Goal: Task Accomplishment & Management: Manage account settings

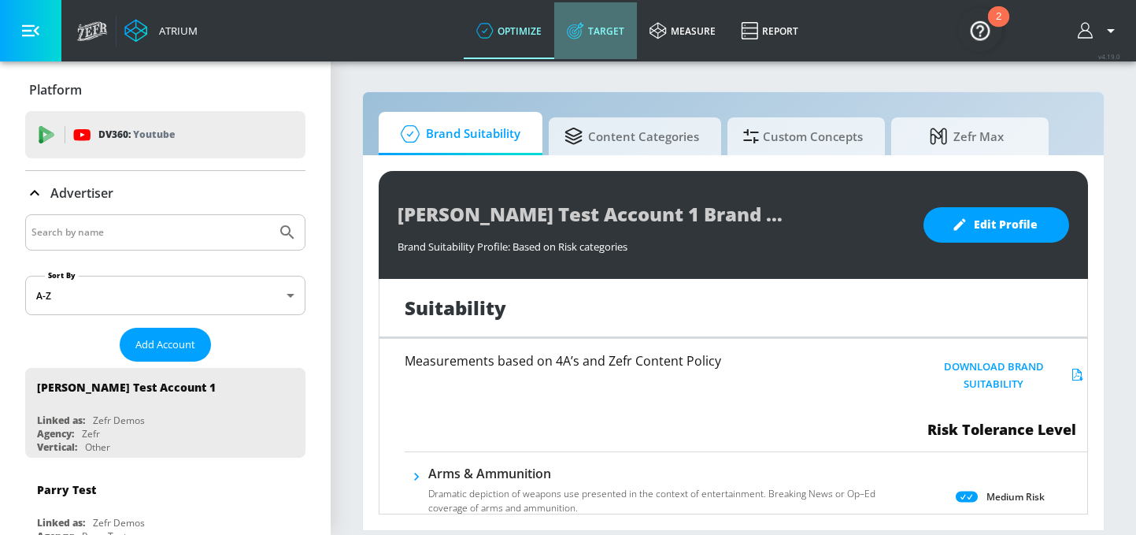
click at [595, 32] on link "Target" at bounding box center [595, 30] width 83 height 57
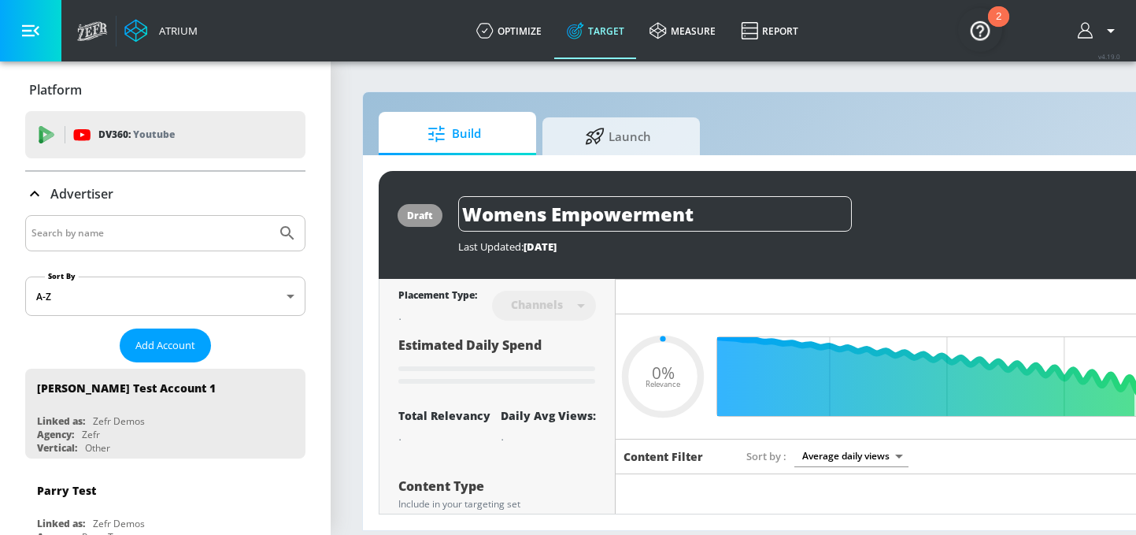
type input "0.05"
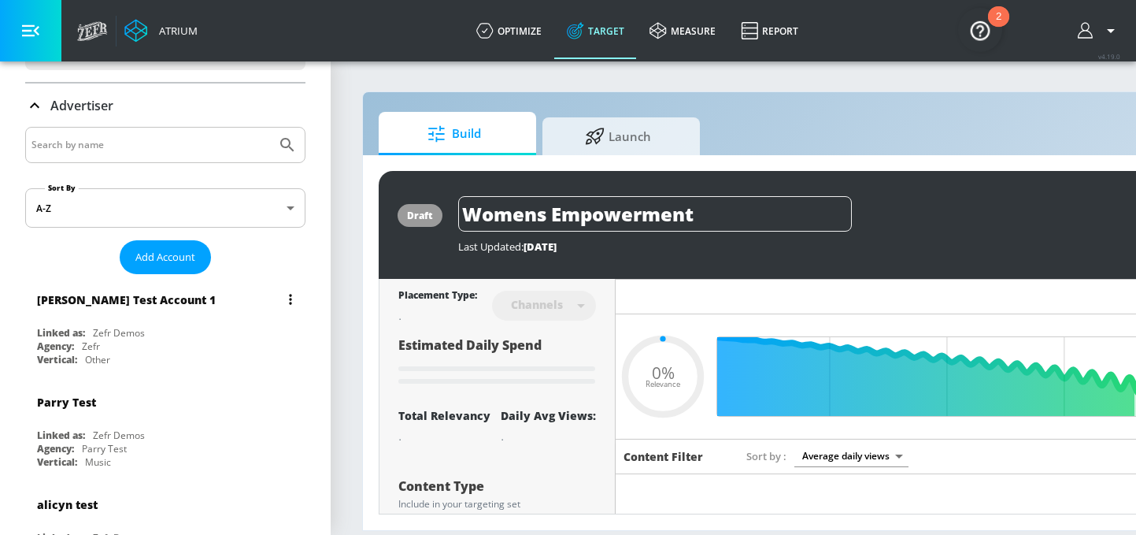
scroll to position [103, 0]
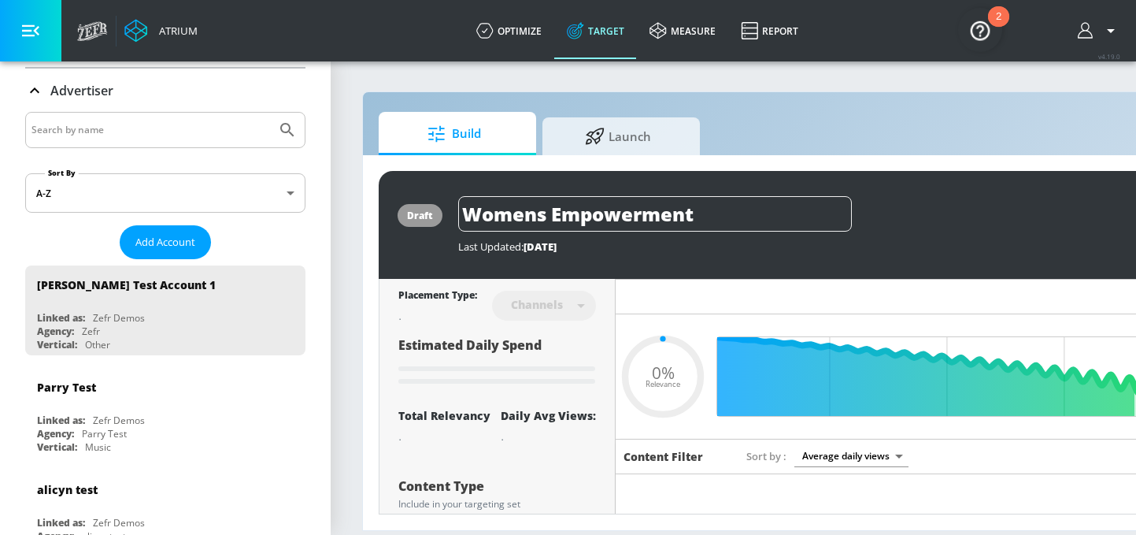
click at [114, 134] on input "Search by name" at bounding box center [150, 130] width 239 height 20
type input "ab"
type input "0.6"
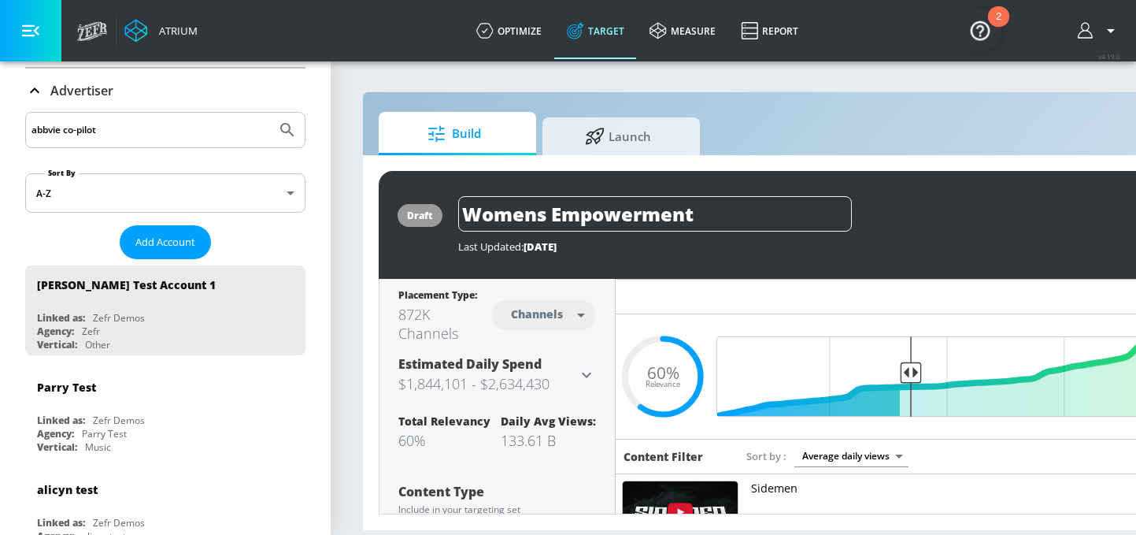
type input "abbvie co-pilot"
click at [270, 113] on button "Submit Search" at bounding box center [287, 130] width 35 height 35
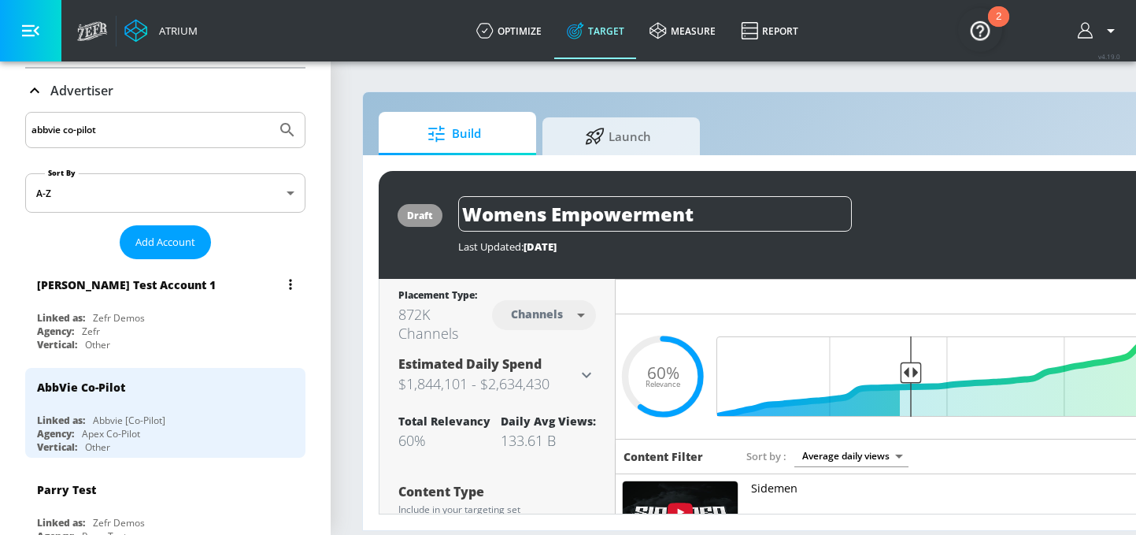
scroll to position [180, 0]
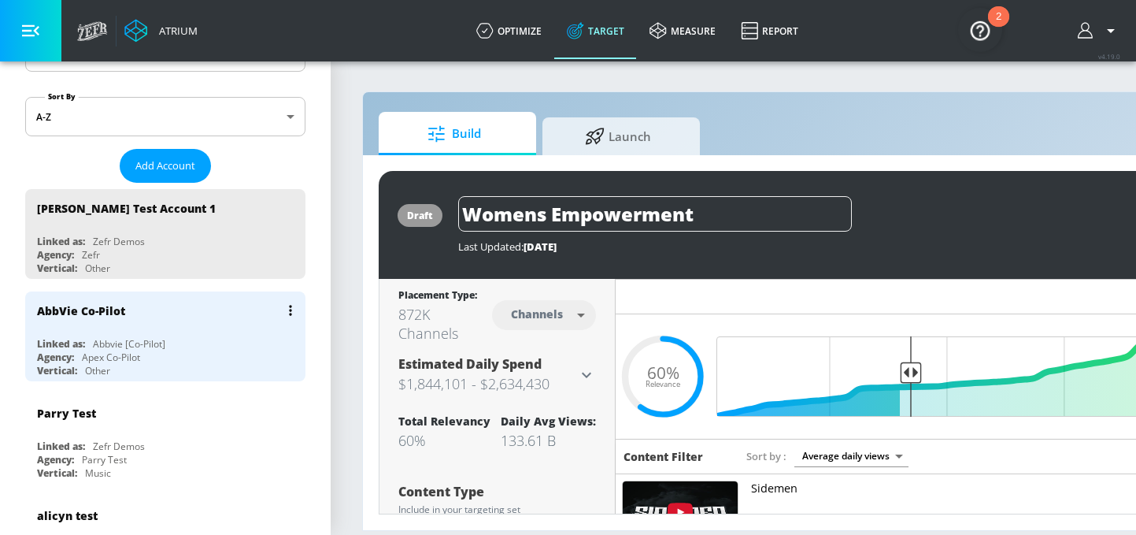
click at [103, 343] on div "Abbvie [Co-Pilot]" at bounding box center [129, 343] width 72 height 13
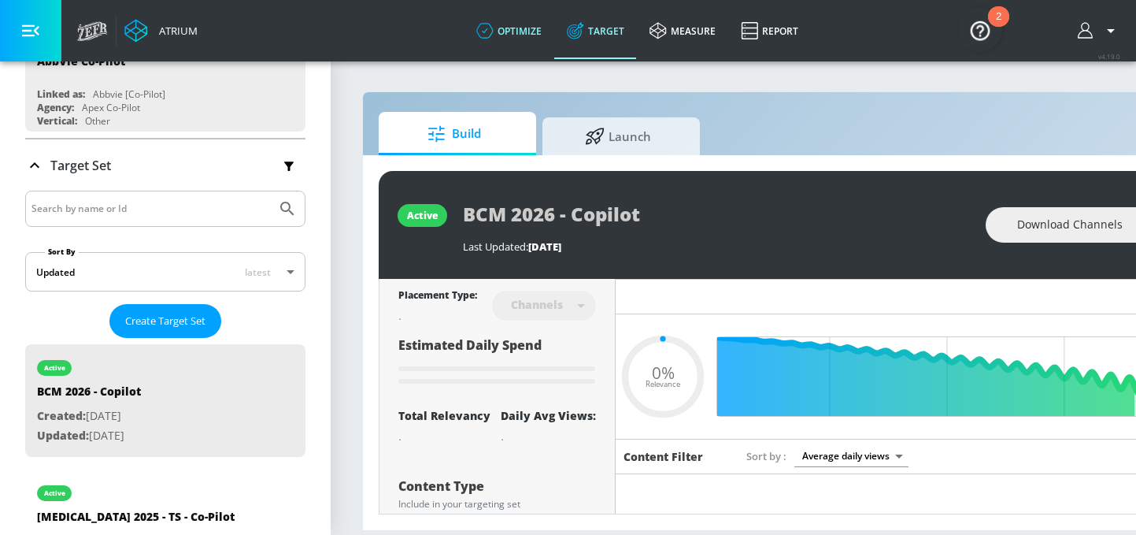
type input "0.52"
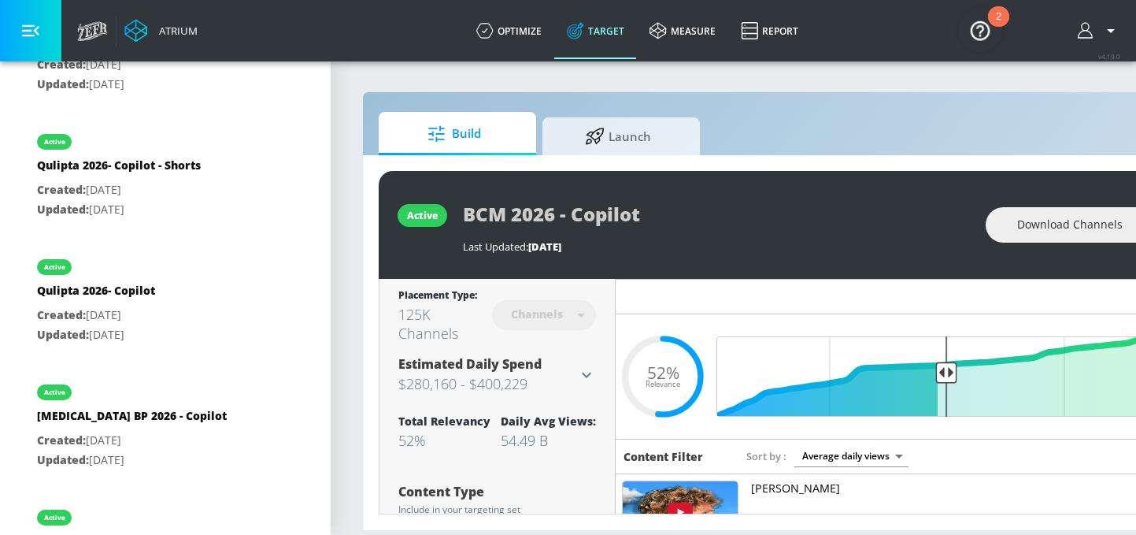
scroll to position [1343, 0]
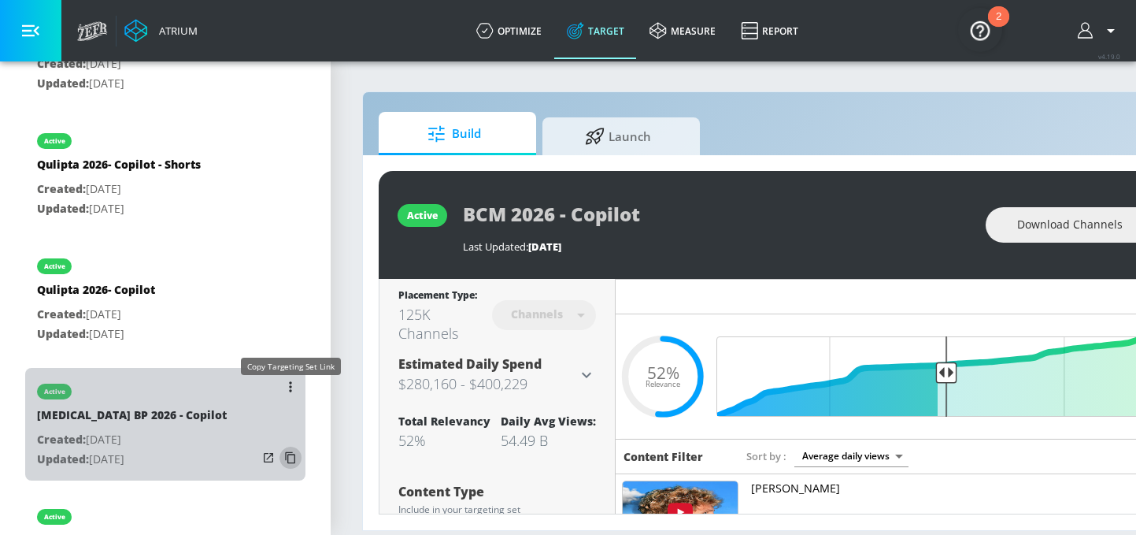
click at [284, 445] on icon "list of Target Set" at bounding box center [290, 457] width 25 height 25
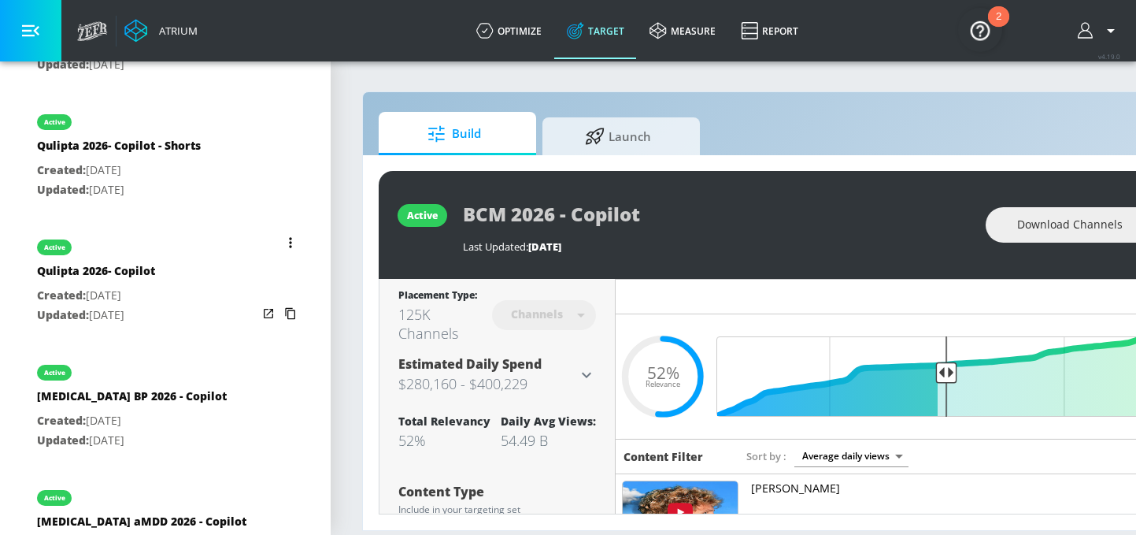
scroll to position [1432, 0]
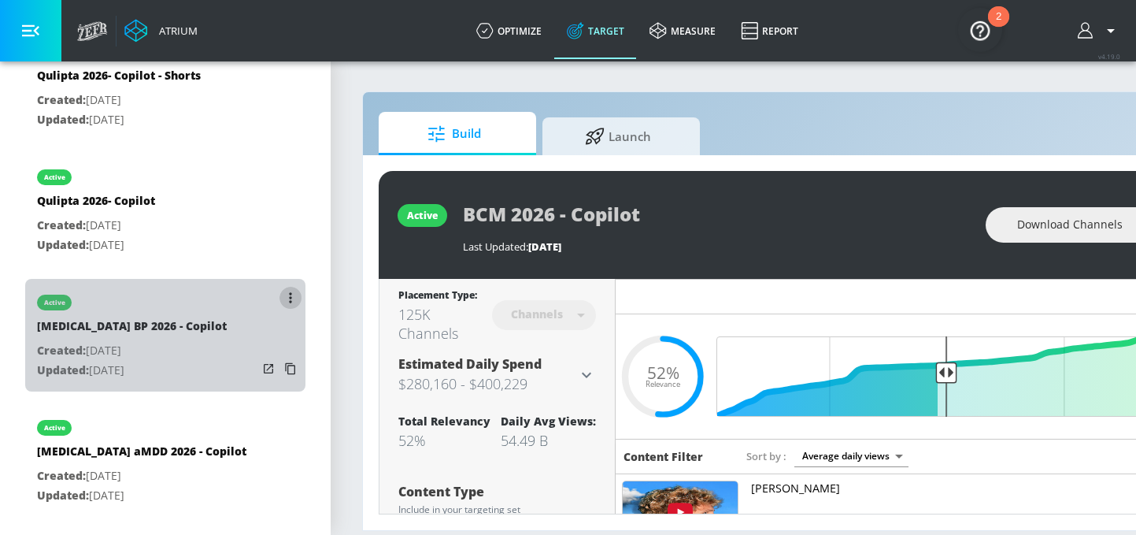
click at [292, 287] on button "list of Target Set" at bounding box center [291, 298] width 22 height 22
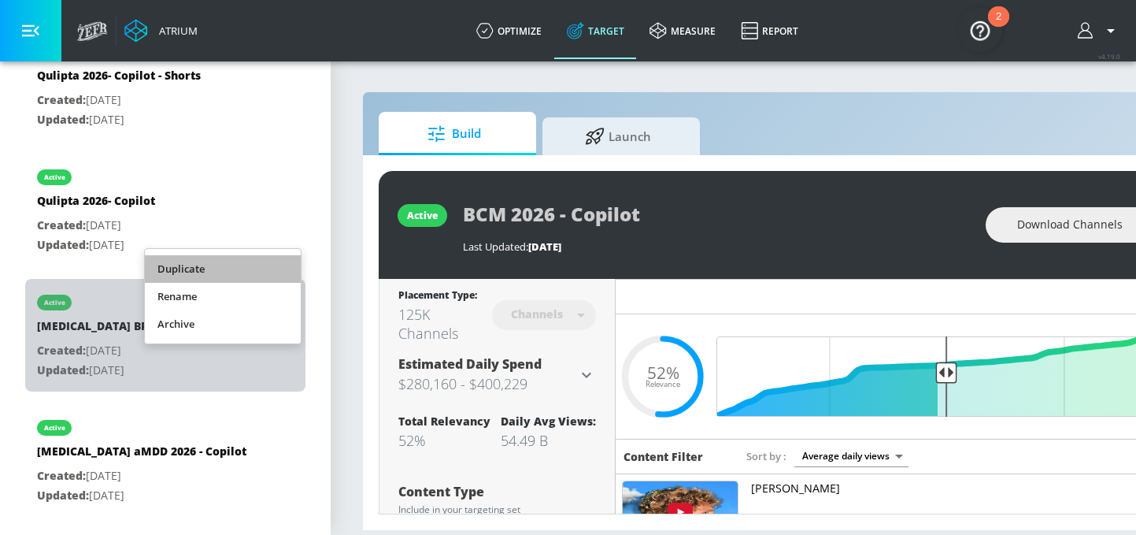
click at [257, 270] on li "Duplicate" at bounding box center [223, 269] width 156 height 28
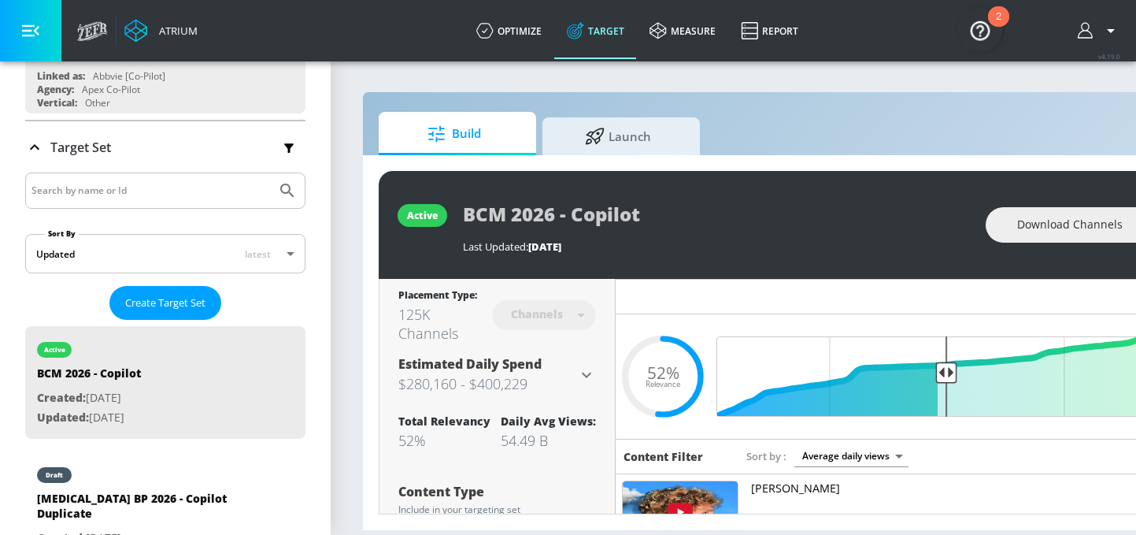
scroll to position [272, 0]
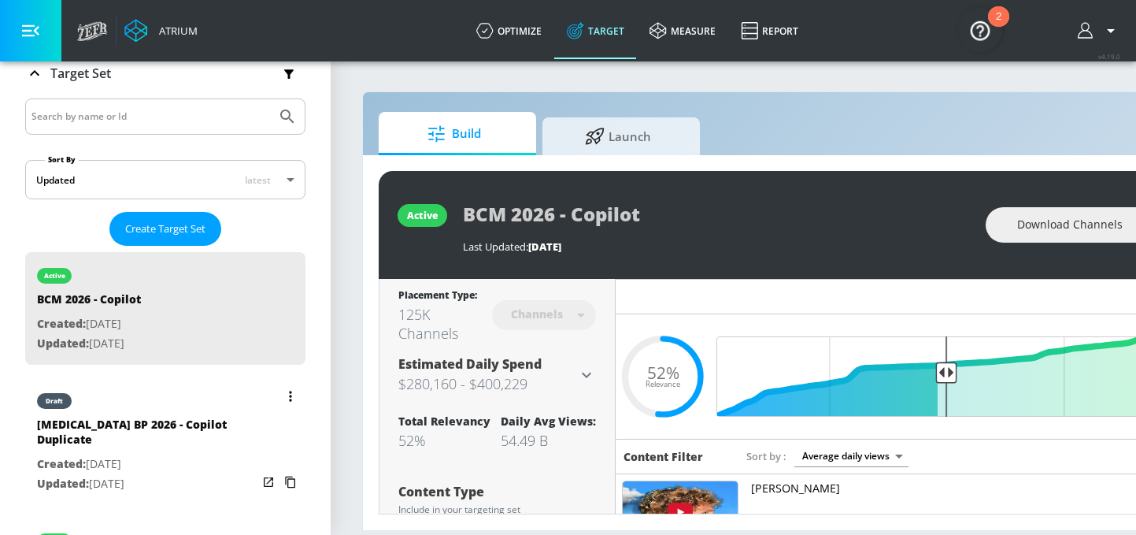
click at [269, 474] on icon "list of Target Set" at bounding box center [269, 482] width 16 height 16
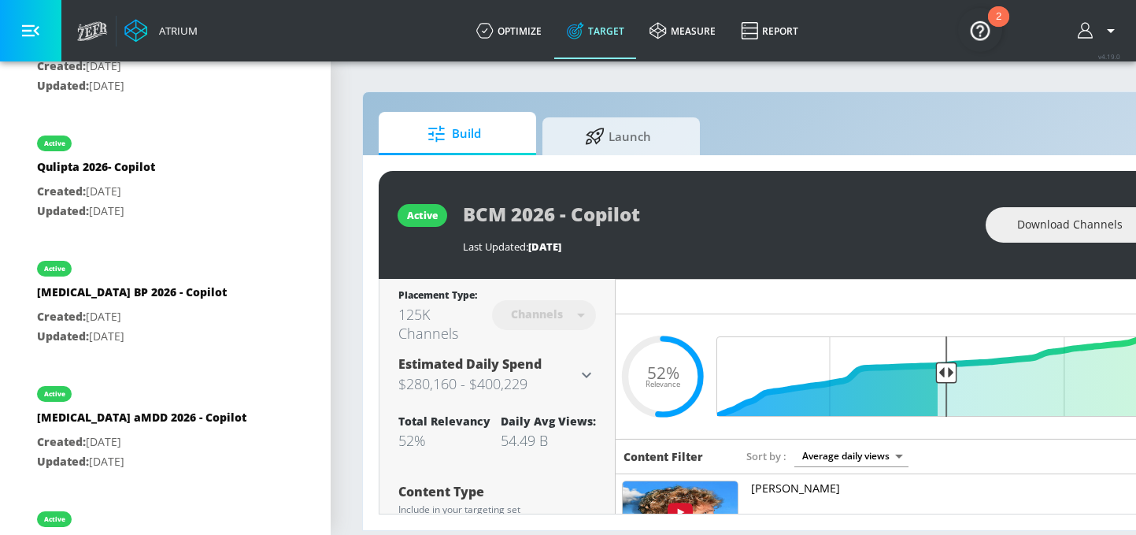
scroll to position [1604, 0]
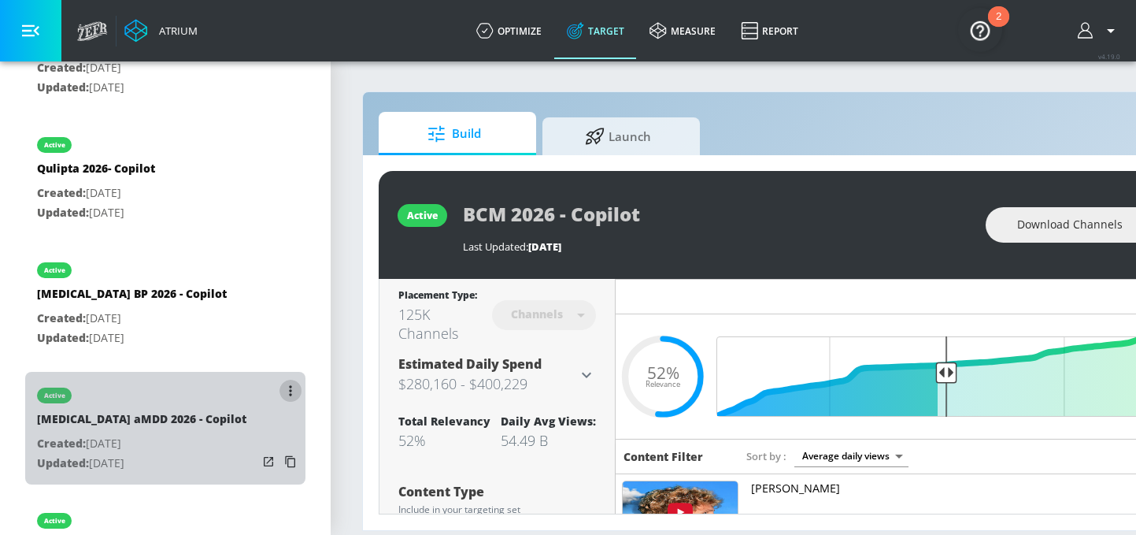
click at [291, 385] on icon "list of Target Set" at bounding box center [290, 390] width 2 height 10
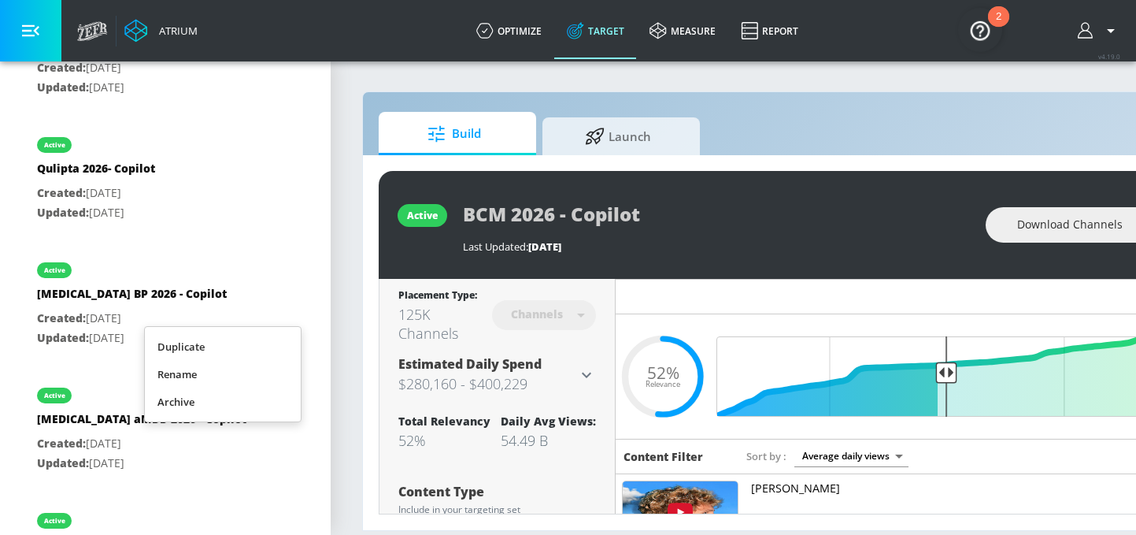
click at [253, 348] on li "Duplicate" at bounding box center [223, 347] width 156 height 28
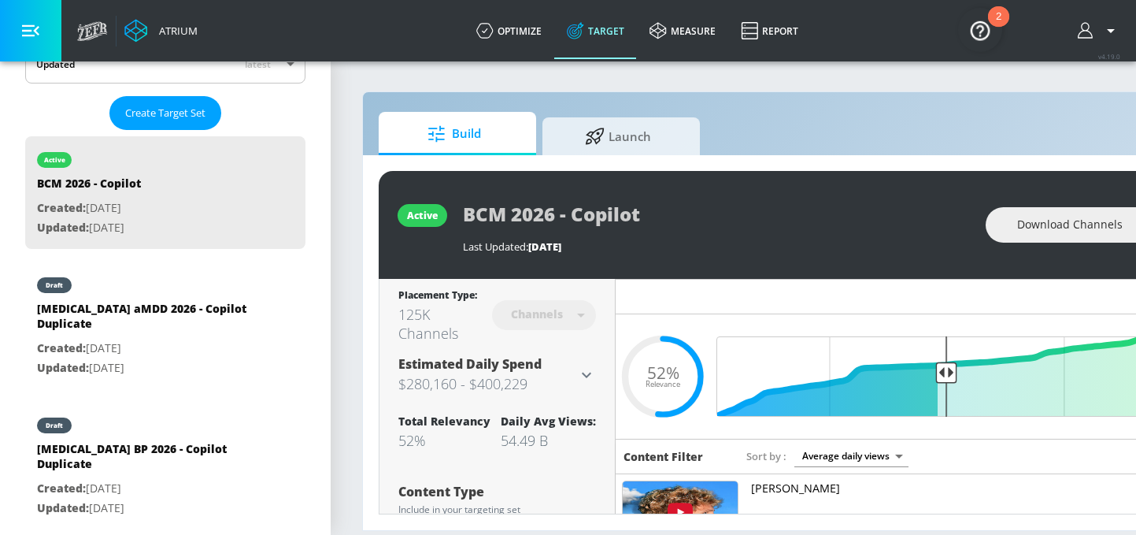
scroll to position [388, 0]
click at [270, 358] on icon "list of Target Set" at bounding box center [269, 366] width 16 height 16
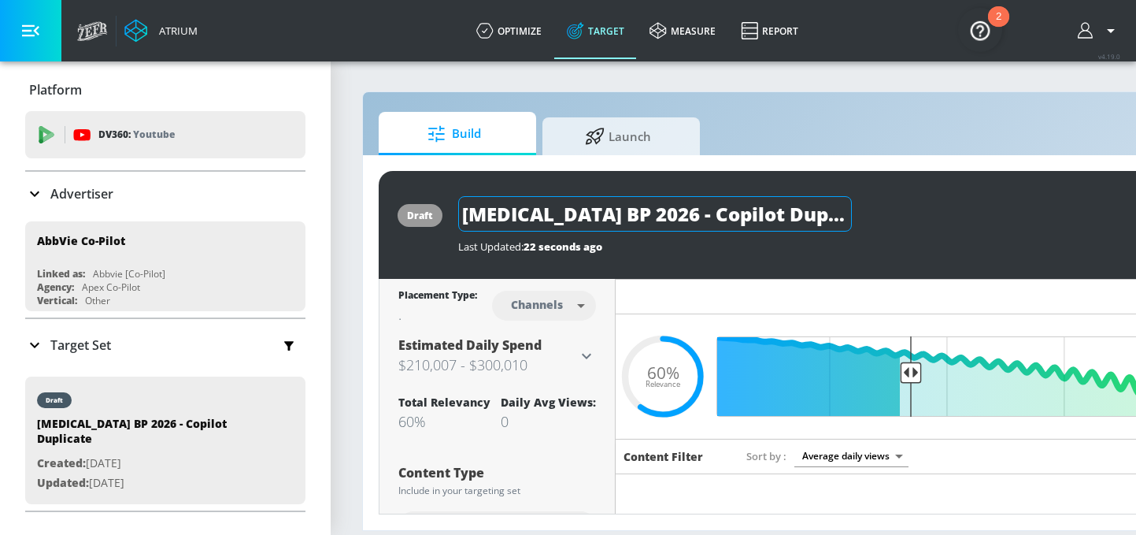
click at [762, 215] on input "[MEDICAL_DATA] BP 2026 - Copilot Duplicate" at bounding box center [655, 213] width 394 height 35
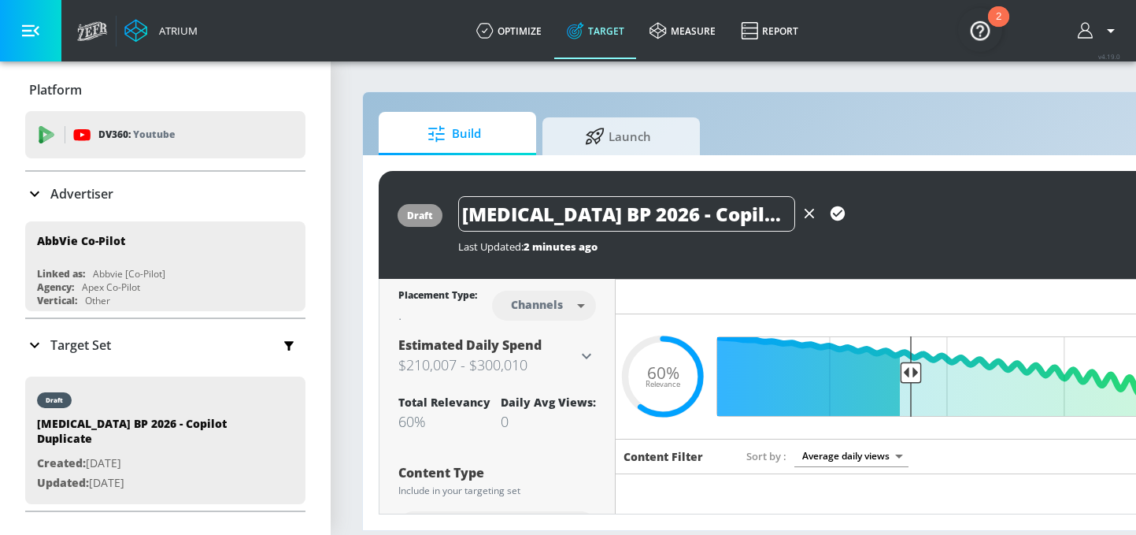
type input "[MEDICAL_DATA] BP 2026 - Copilot - Shorts"
click at [840, 213] on icon "button" at bounding box center [838, 213] width 14 height 14
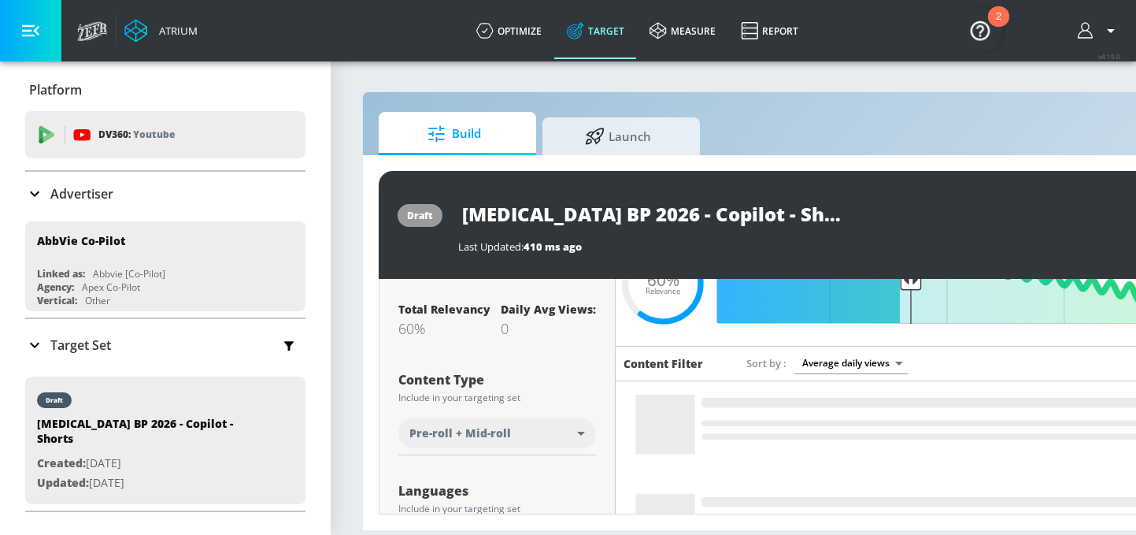
scroll to position [127, 0]
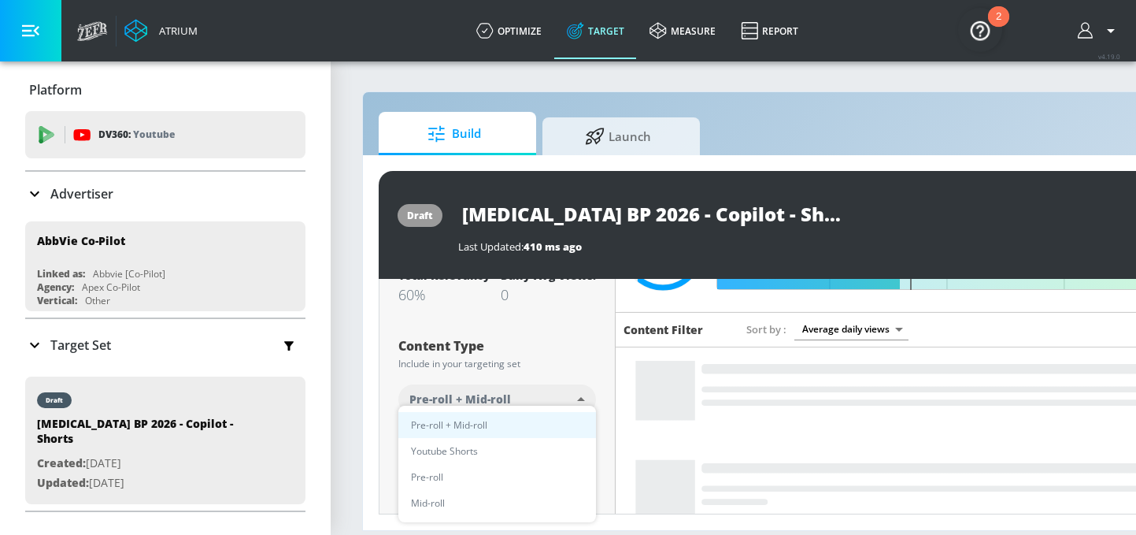
click at [553, 403] on body "Atrium optimize Target measure Report optimize Target measure Report v 4.19.0 P…" at bounding box center [568, 267] width 1136 height 535
click at [547, 343] on div at bounding box center [568, 267] width 1136 height 535
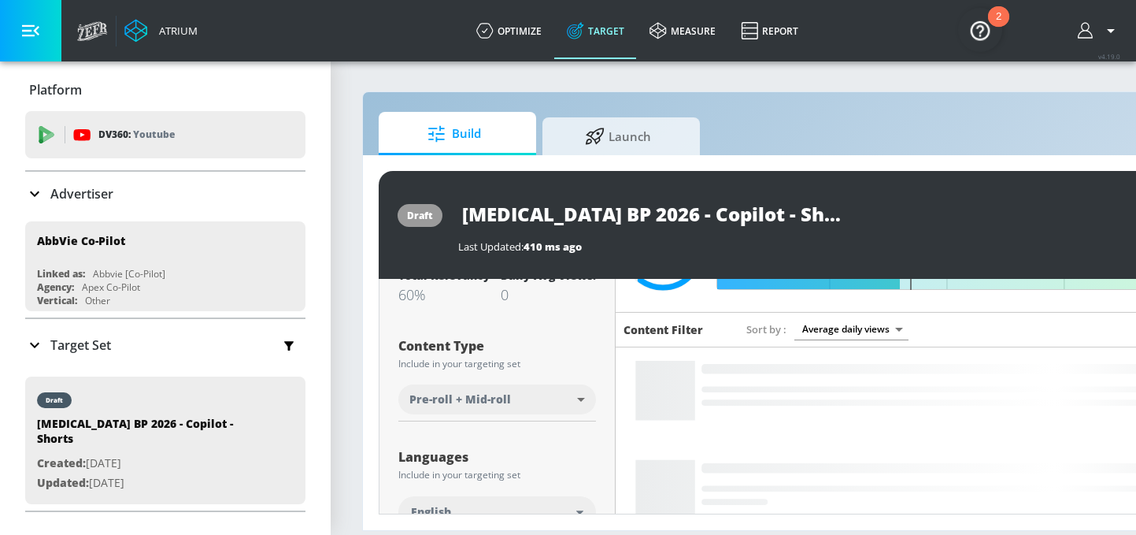
click at [527, 403] on body "Atrium optimize Target measure Report optimize Target measure Report v 4.19.0 P…" at bounding box center [568, 267] width 1136 height 535
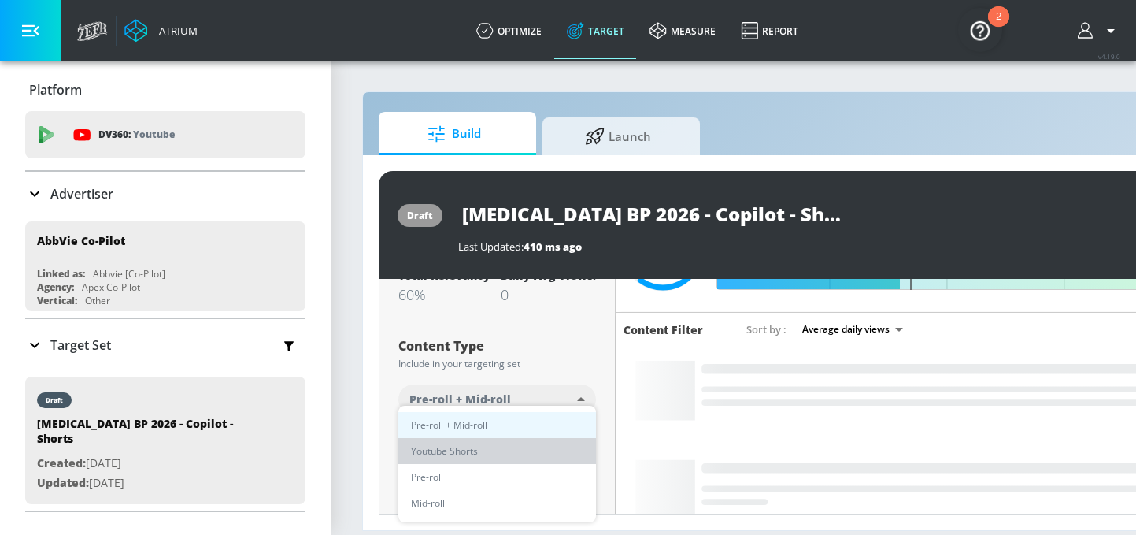
click at [495, 446] on li "Youtube Shorts" at bounding box center [497, 451] width 198 height 26
type input "short_video"
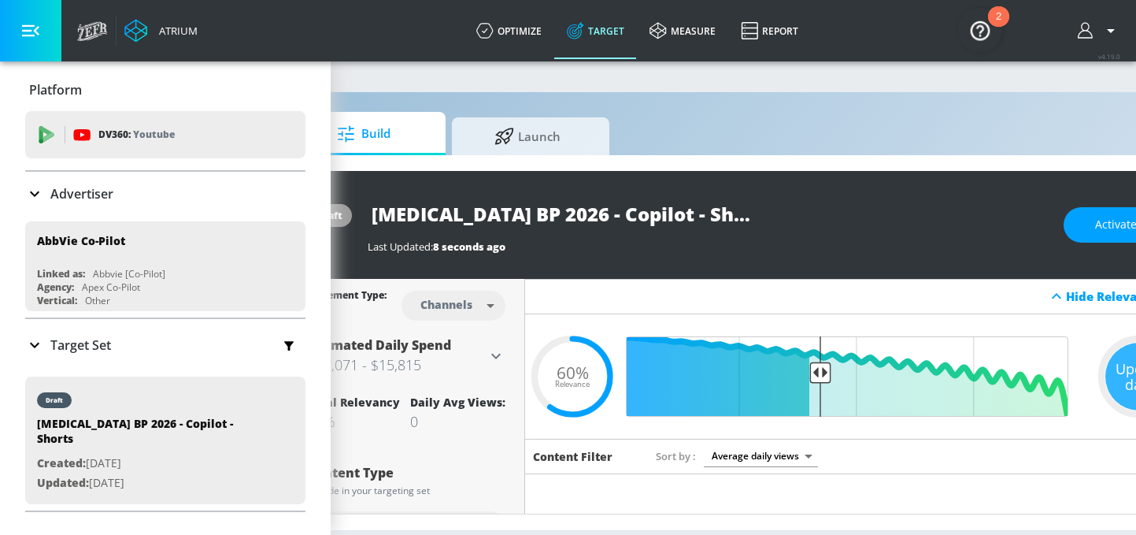
scroll to position [0, 190]
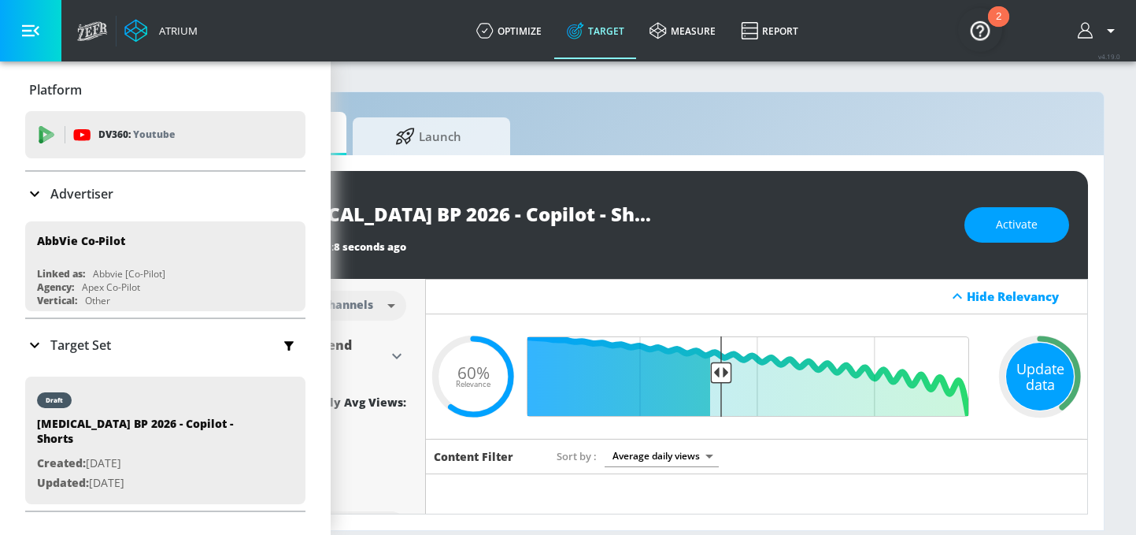
click at [1038, 377] on div "Update data" at bounding box center [1040, 377] width 68 height 68
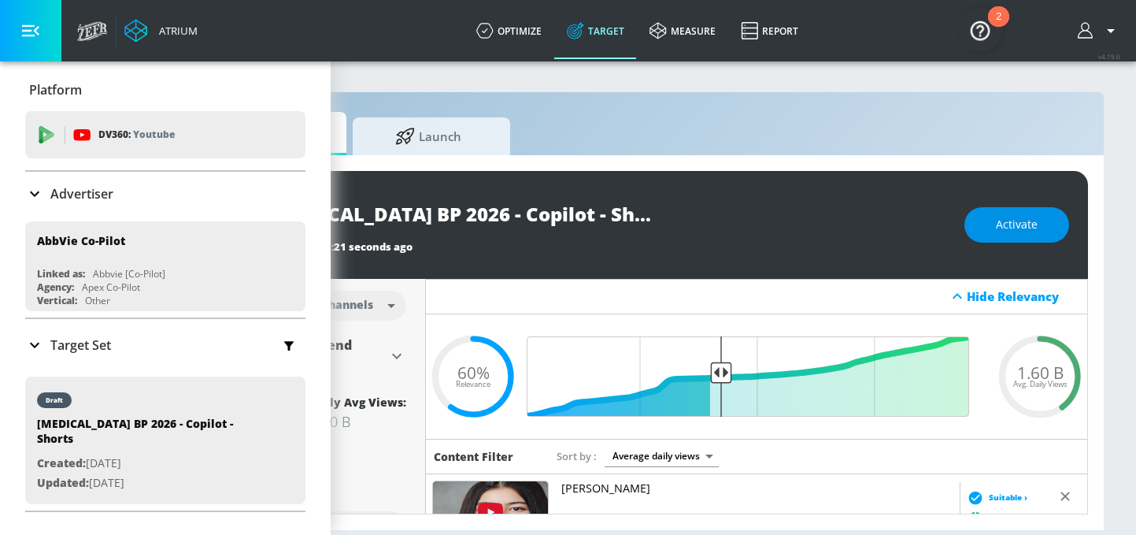
click at [1017, 232] on span "Activate" at bounding box center [1017, 225] width 42 height 20
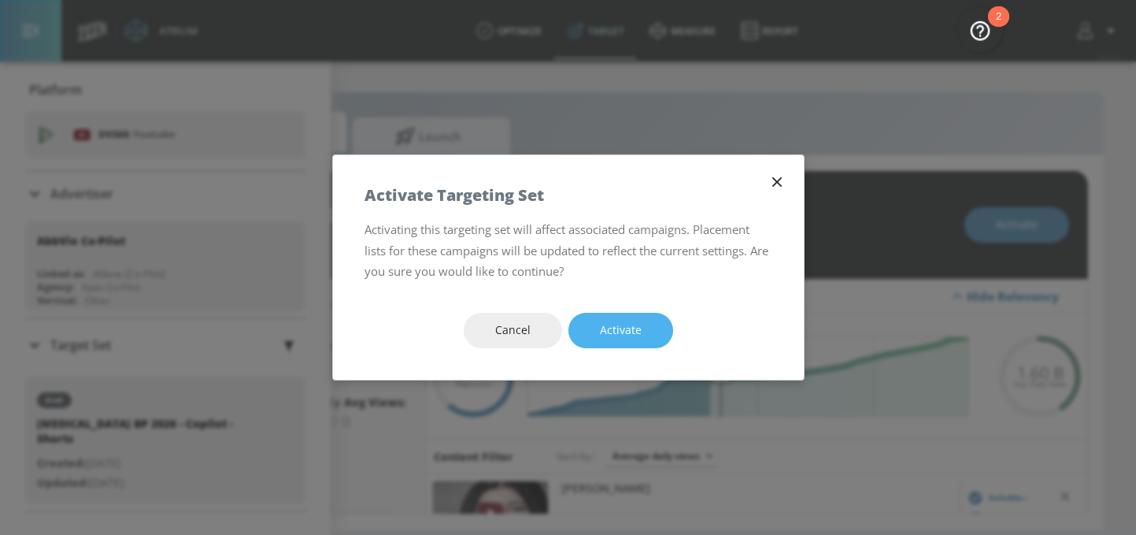
click at [610, 332] on span "Activate" at bounding box center [621, 330] width 42 height 20
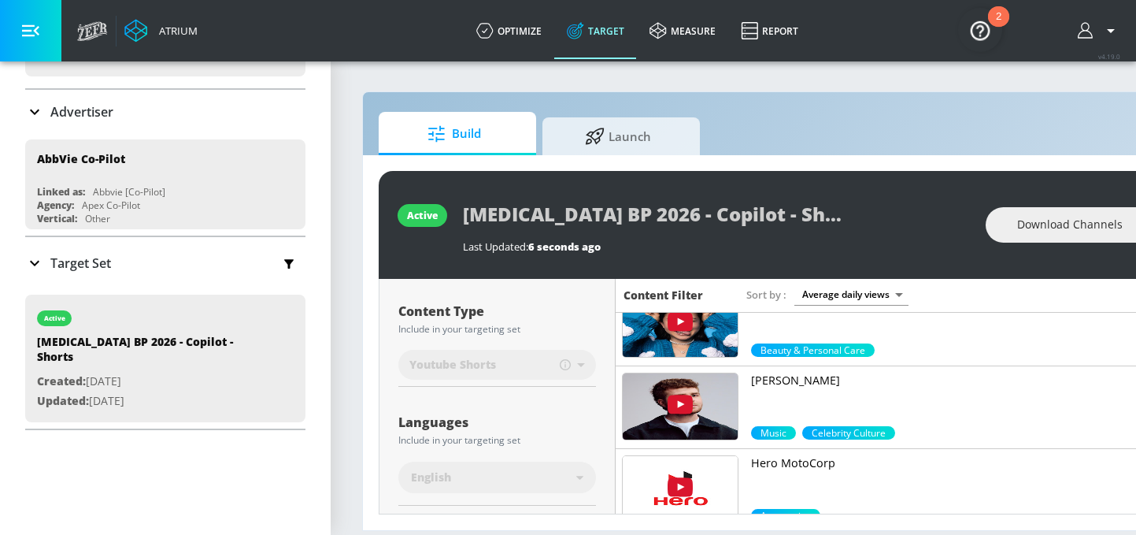
scroll to position [93, 0]
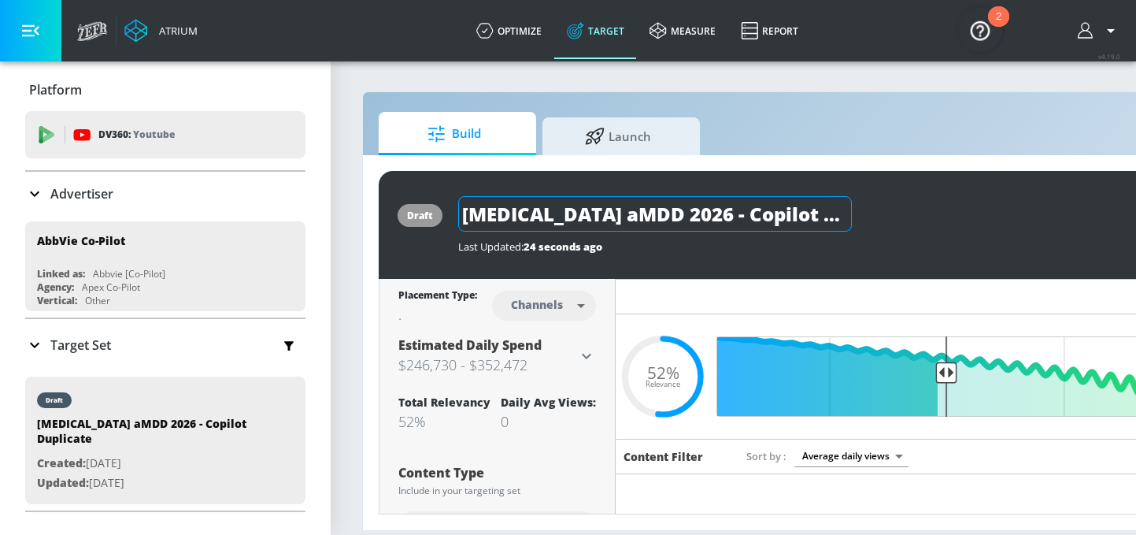
click at [765, 213] on input "[MEDICAL_DATA] aMDD 2026 - Copilot Duplicate" at bounding box center [655, 213] width 394 height 35
click at [731, 214] on input "[MEDICAL_DATA] aMDD 2026 - Copilot Shorts" at bounding box center [626, 213] width 337 height 35
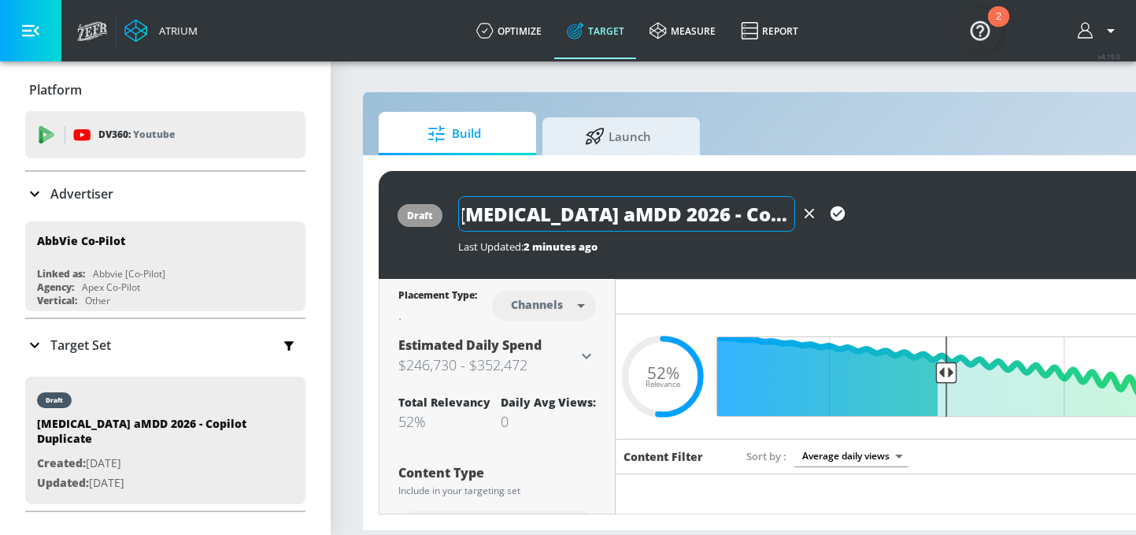
click at [727, 214] on input "[MEDICAL_DATA] aMDD 2026 - Copilot- Shorts" at bounding box center [626, 213] width 337 height 35
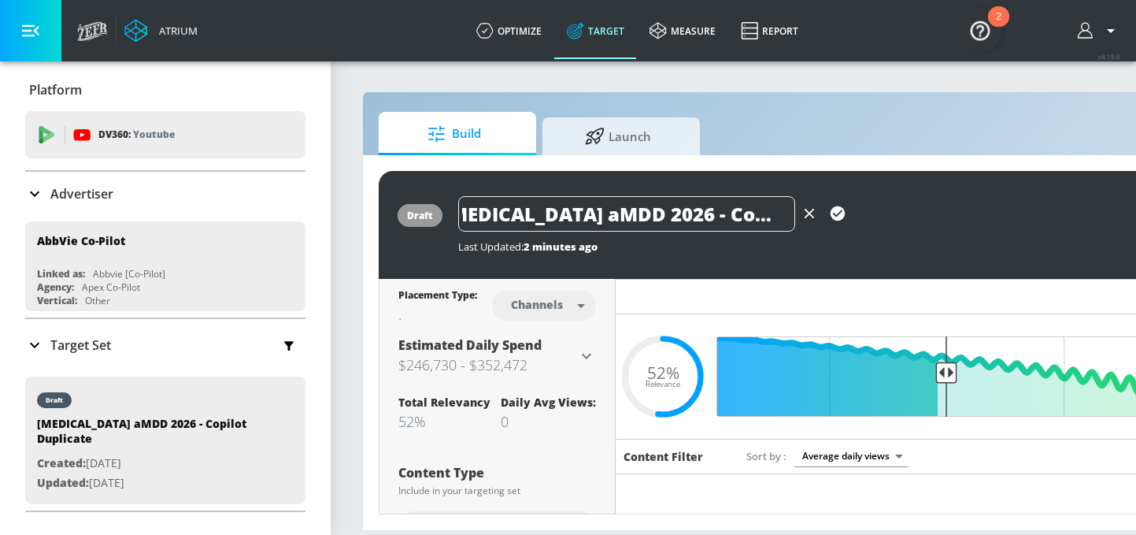
drag, startPoint x: 775, startPoint y: 214, endPoint x: 828, endPoint y: 214, distance: 53.5
click at [828, 214] on div "[MEDICAL_DATA] aMDD 2026 - Copilot - Shorts" at bounding box center [655, 213] width 394 height 35
click at [780, 214] on input "[MEDICAL_DATA] aMDD 2026 - Copilot - Shorts" at bounding box center [626, 213] width 337 height 35
type input "[MEDICAL_DATA] aMDD 2026 - Copilot - Shorts"
click at [833, 213] on icon "button" at bounding box center [838, 213] width 14 height 14
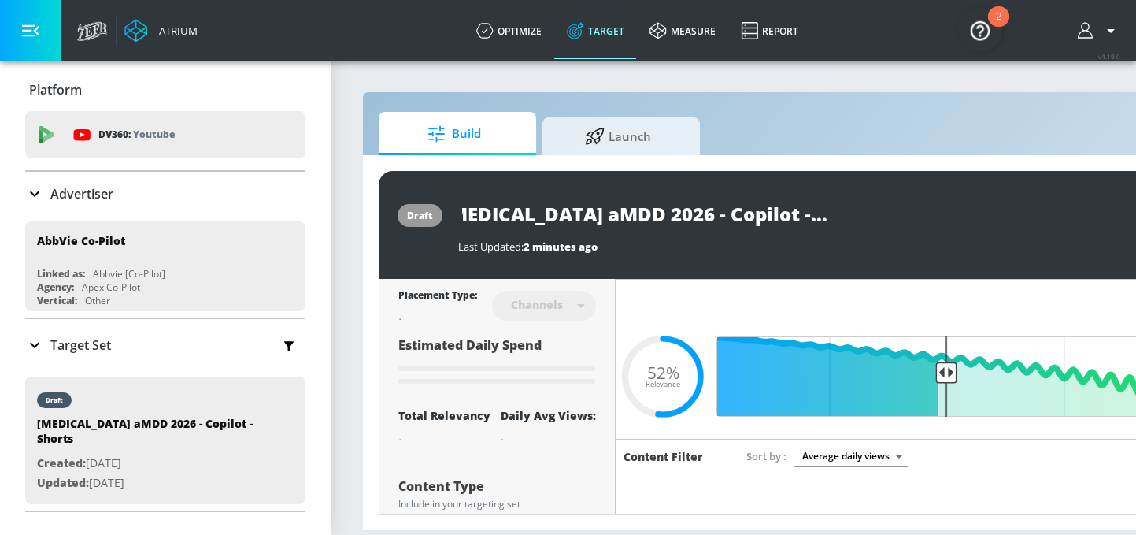
scroll to position [0, 0]
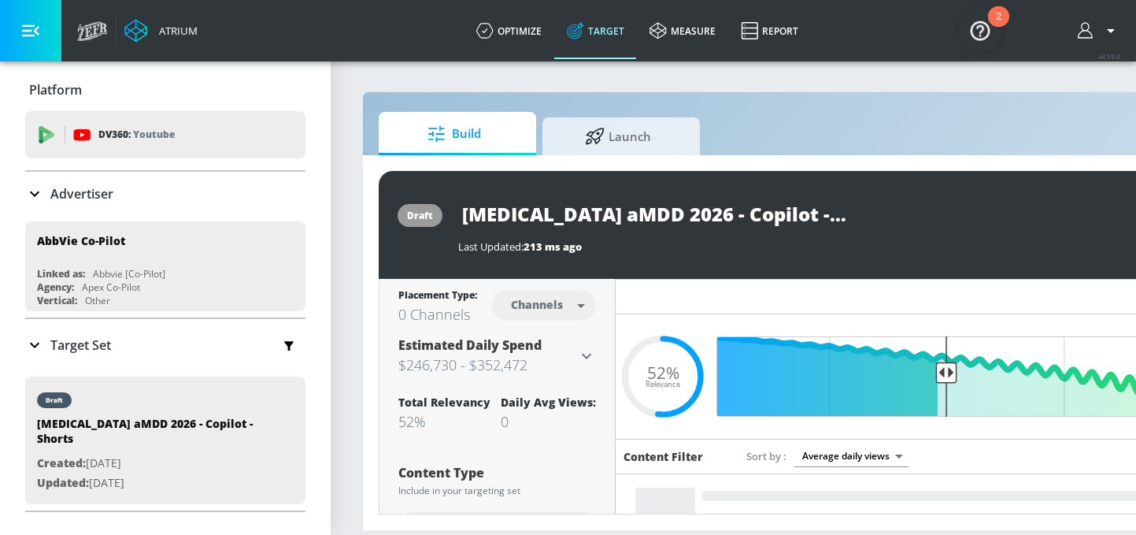
click at [559, 305] on body "Atrium optimize Target measure Report optimize Target measure Report v 4.19.0 P…" at bounding box center [568, 267] width 1136 height 535
click at [623, 297] on div at bounding box center [568, 267] width 1136 height 535
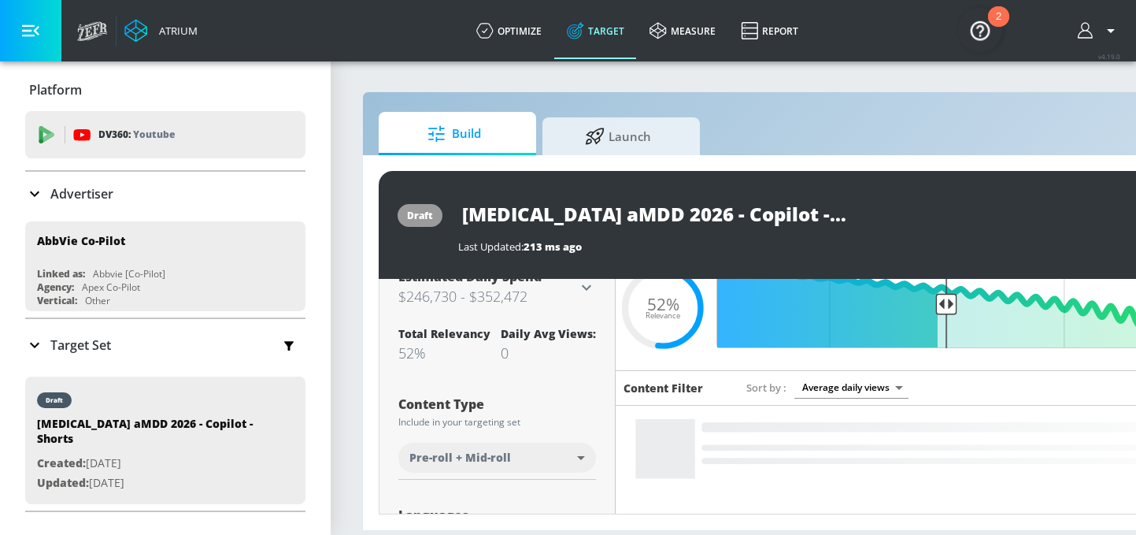
click at [530, 457] on body "Atrium optimize Target measure Report optimize Target measure Report v 4.19.0 P…" at bounding box center [568, 267] width 1136 height 535
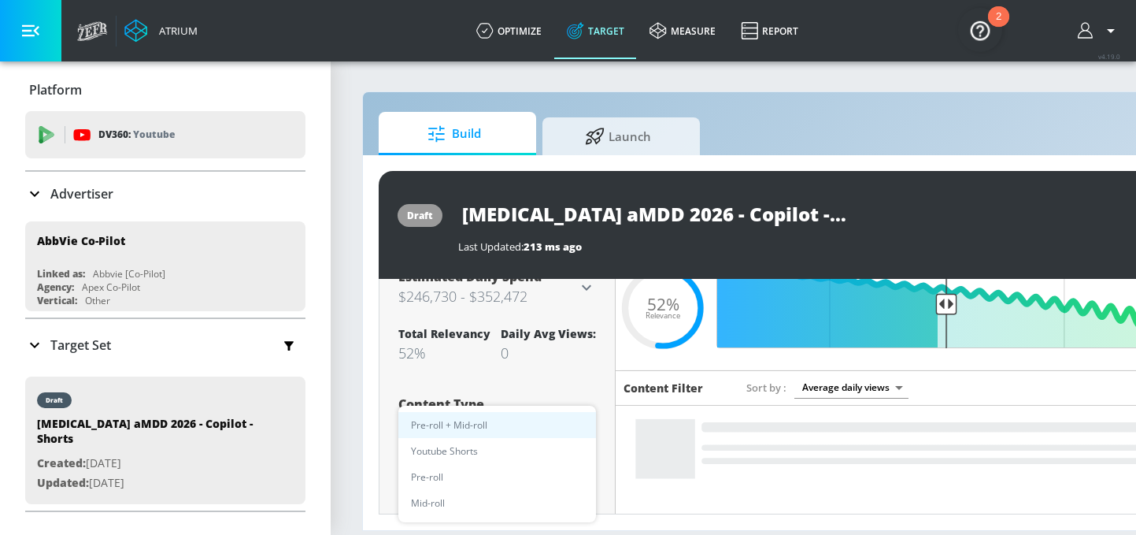
click at [496, 462] on li "Youtube Shorts" at bounding box center [497, 451] width 198 height 26
type input "short_video"
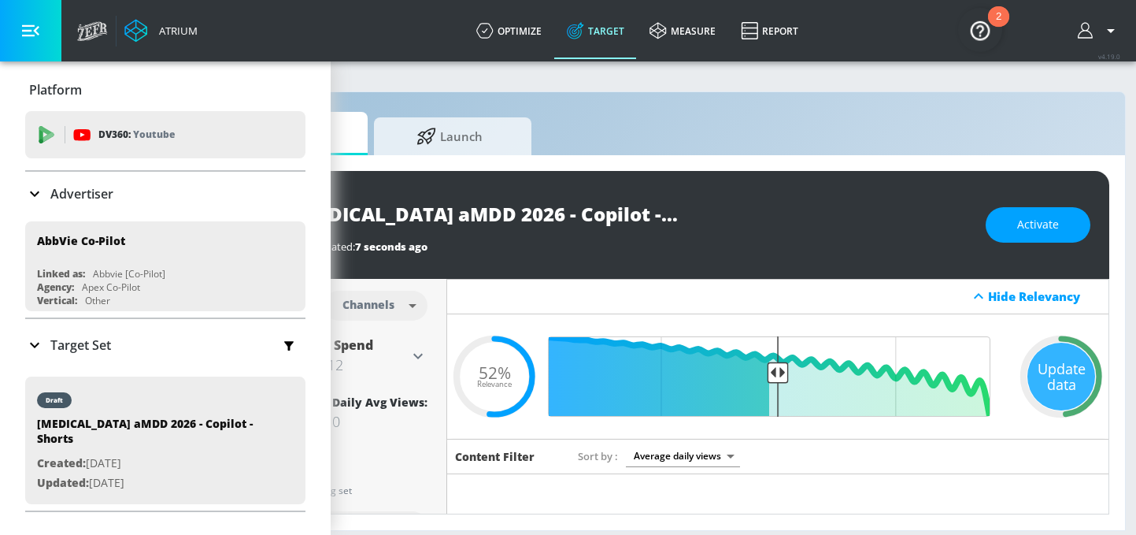
scroll to position [0, 190]
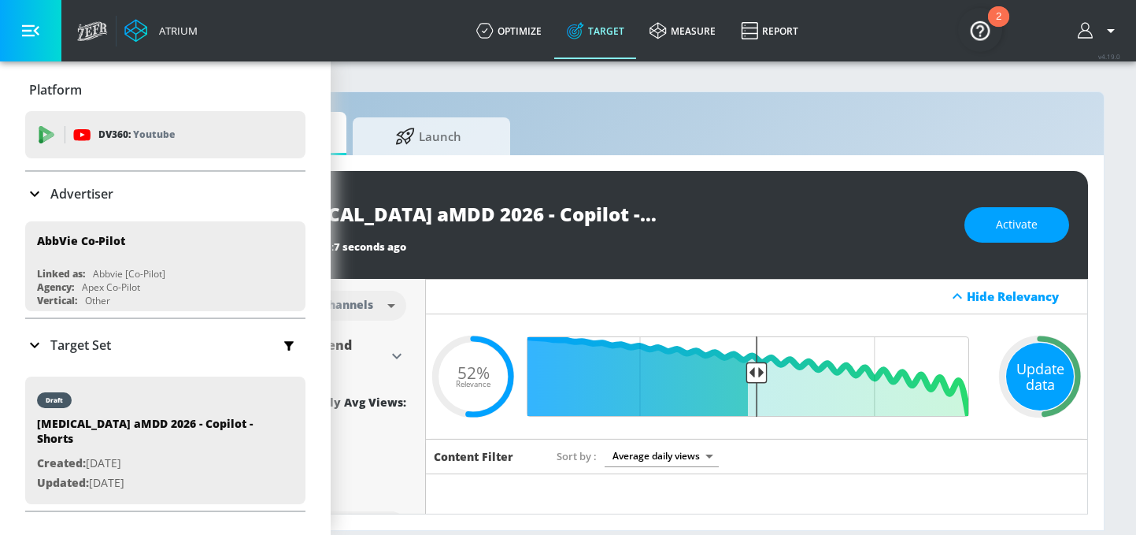
click at [1026, 378] on div "Update data" at bounding box center [1040, 377] width 68 height 68
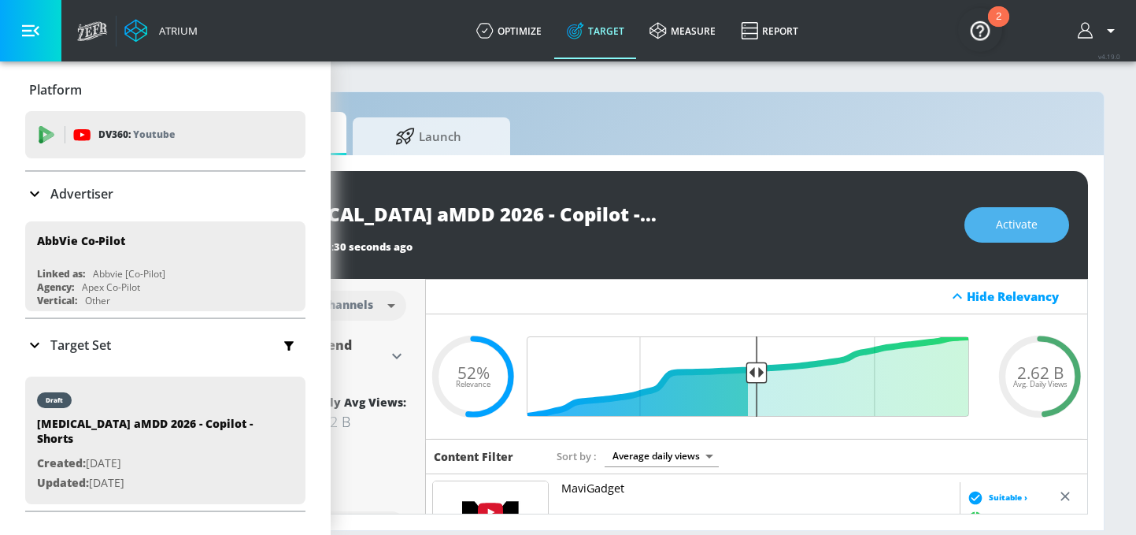
click at [1014, 232] on span "Activate" at bounding box center [1017, 225] width 42 height 20
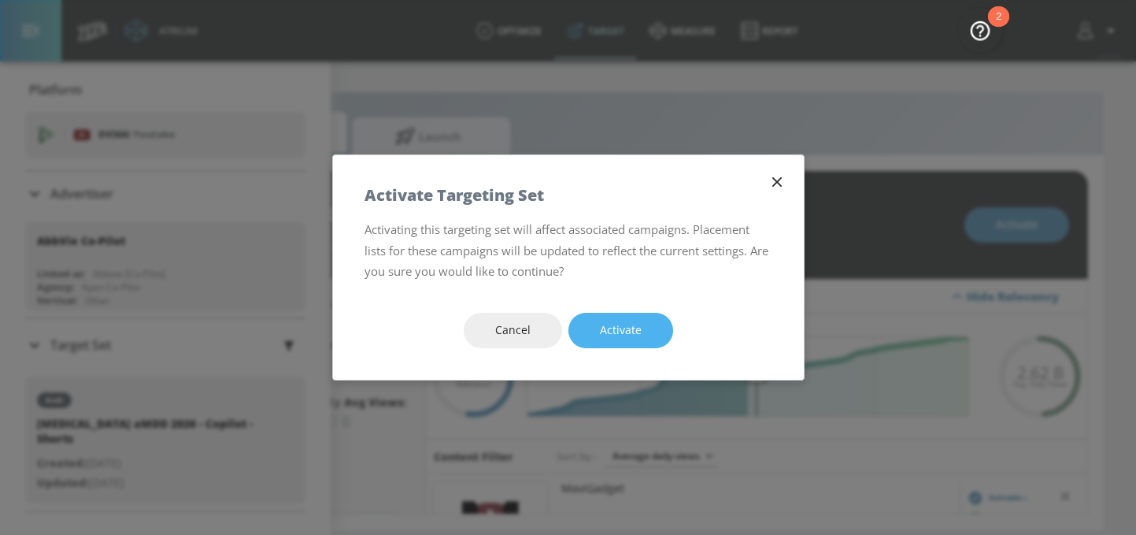
click at [639, 335] on span "Activate" at bounding box center [621, 330] width 42 height 20
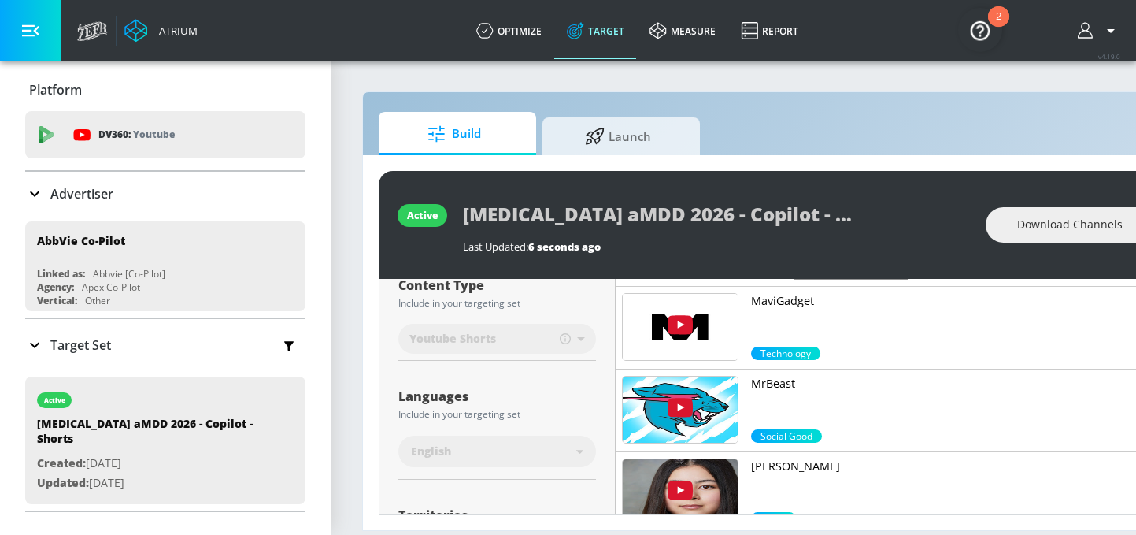
scroll to position [0, 0]
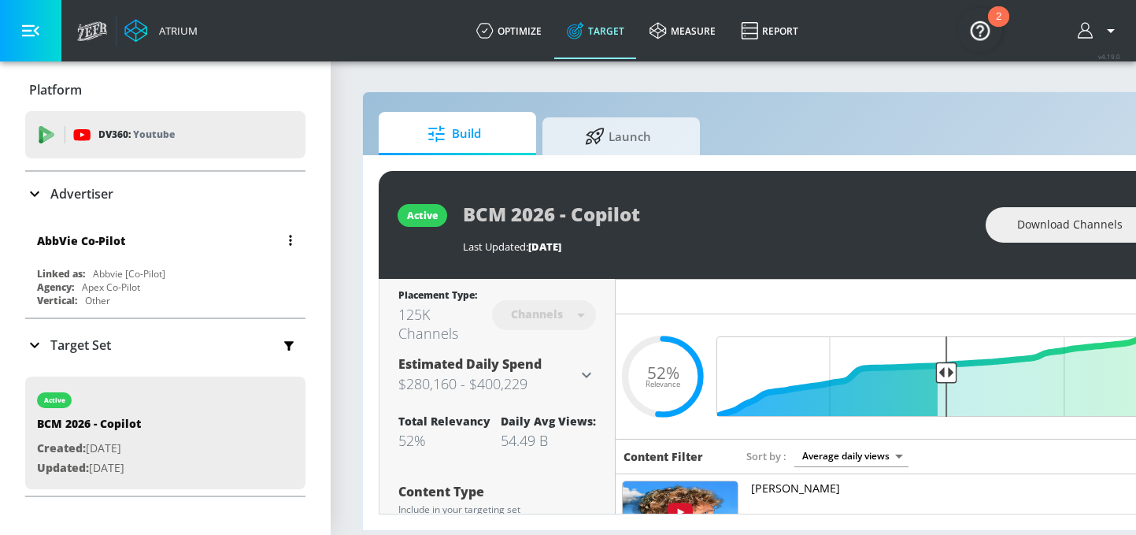
click at [93, 271] on div "Abbvie [Co-Pilot]" at bounding box center [129, 273] width 72 height 13
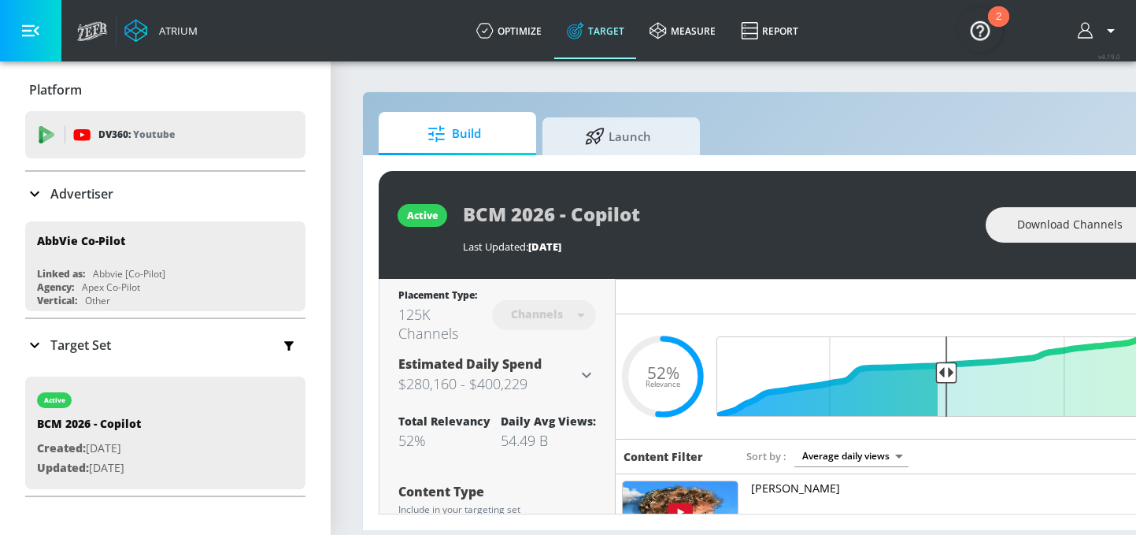
click at [80, 346] on p "Target Set" at bounding box center [80, 344] width 61 height 17
